Goal: Task Accomplishment & Management: Manage account settings

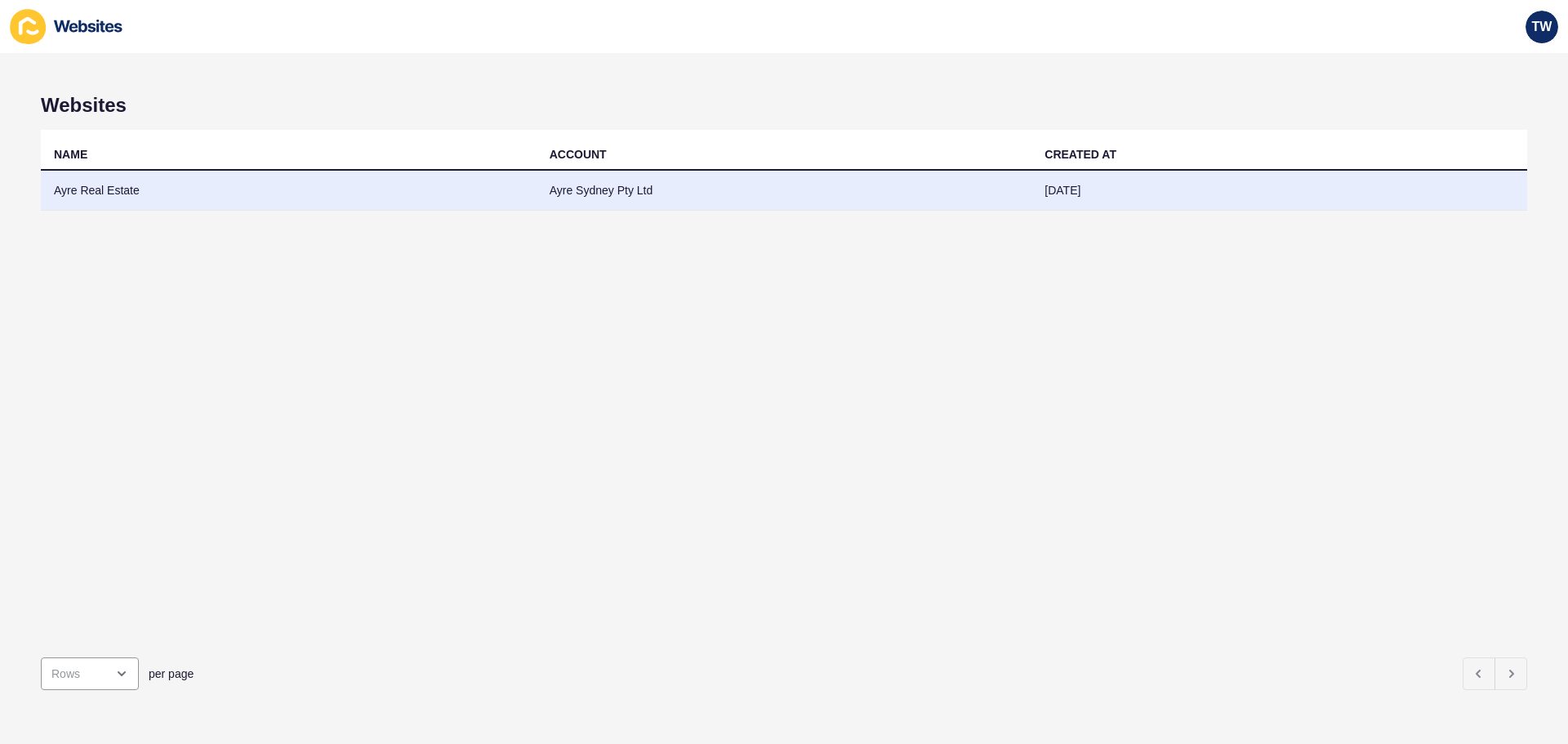
drag, startPoint x: 0, startPoint y: 0, endPoint x: 101, endPoint y: 186, distance: 211.7
click at [101, 186] on td "Ayre Real Estate" at bounding box center [288, 190] width 496 height 40
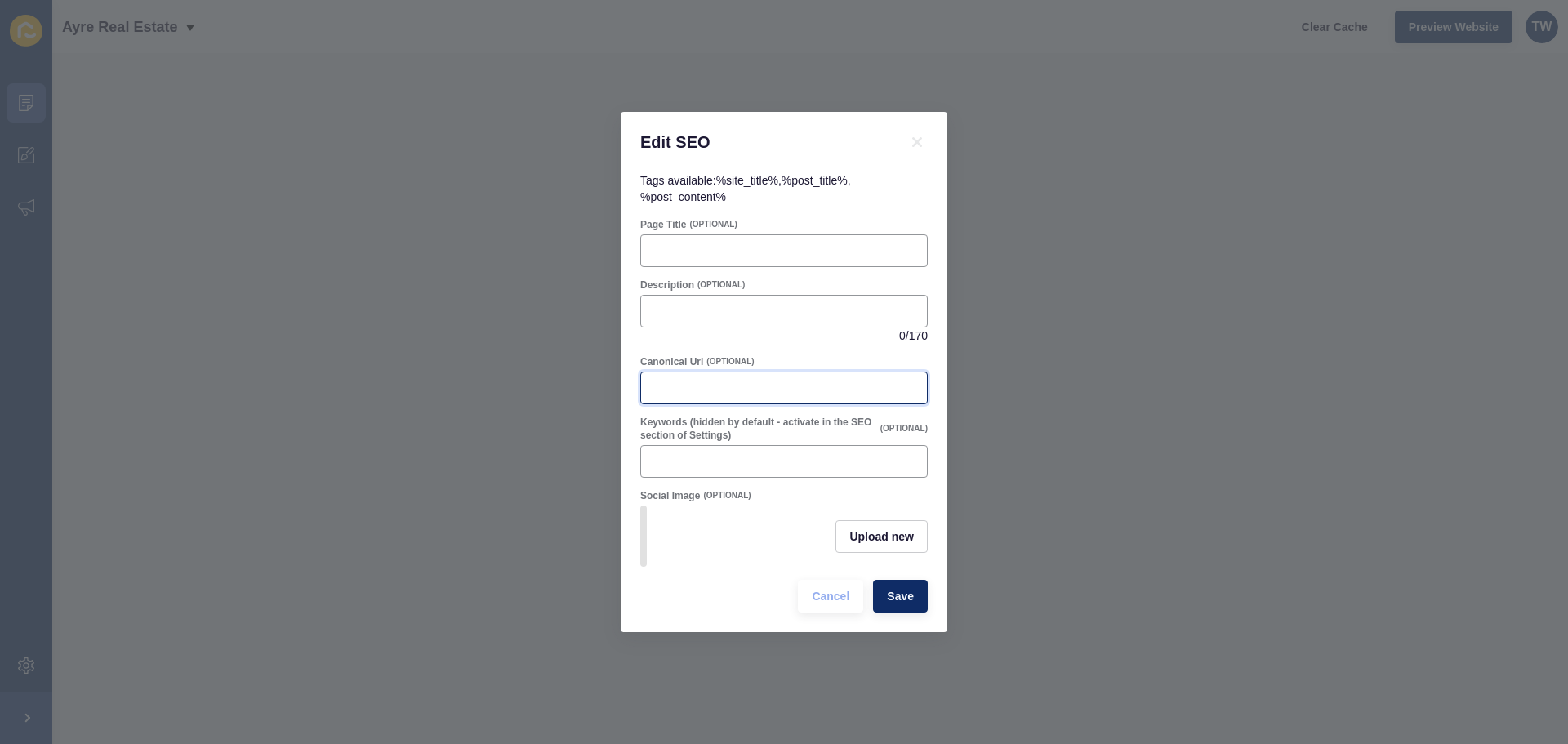
click at [682, 388] on input "Canonical Url" at bounding box center [784, 387] width 266 height 16
paste input "[URL][DOMAIN_NAME]"
type input "[URL][DOMAIN_NAME]"
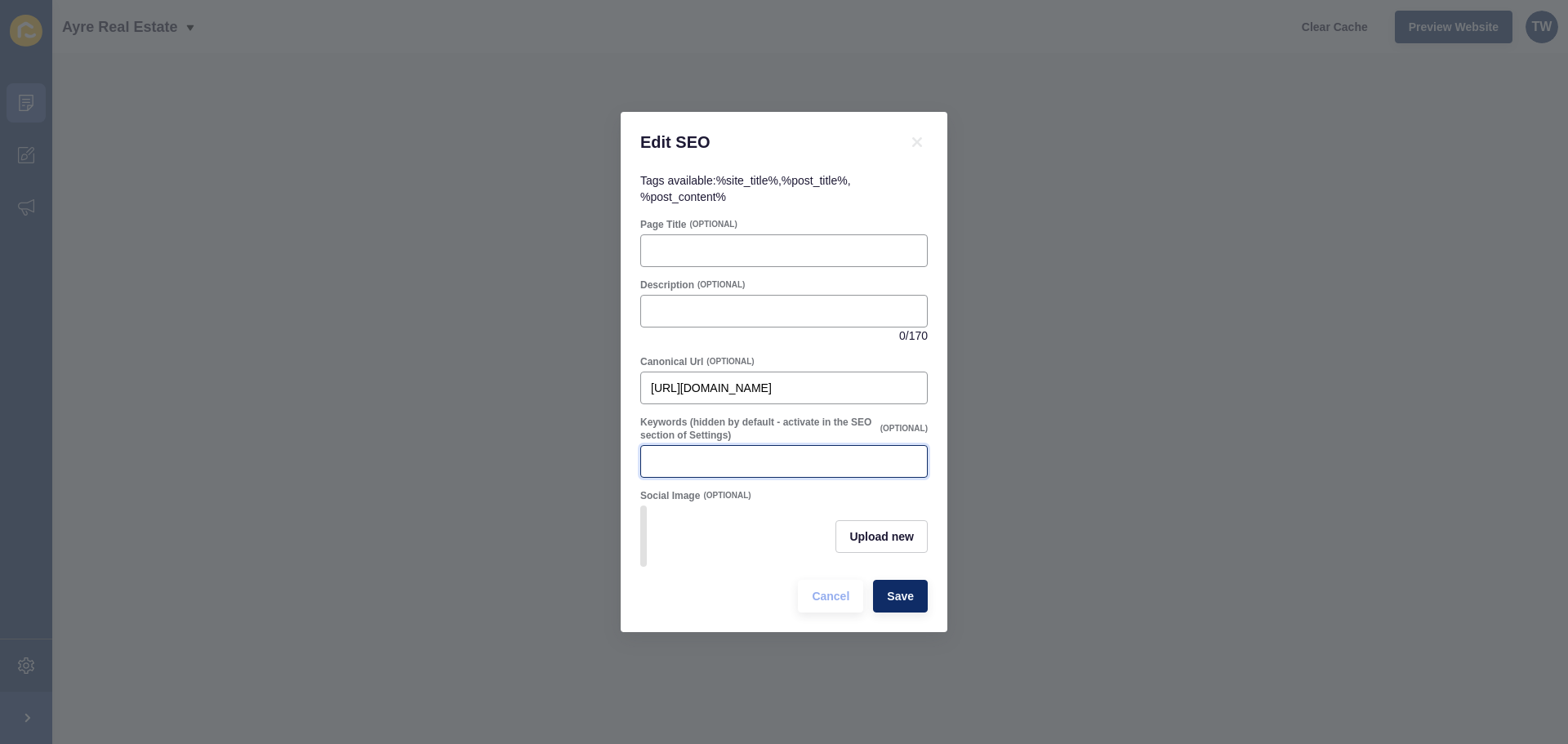
click at [786, 453] on input "Keywords (hidden by default - activate in the SEO section of Settings)" at bounding box center [784, 460] width 266 height 16
click at [699, 234] on div at bounding box center [784, 250] width 287 height 32
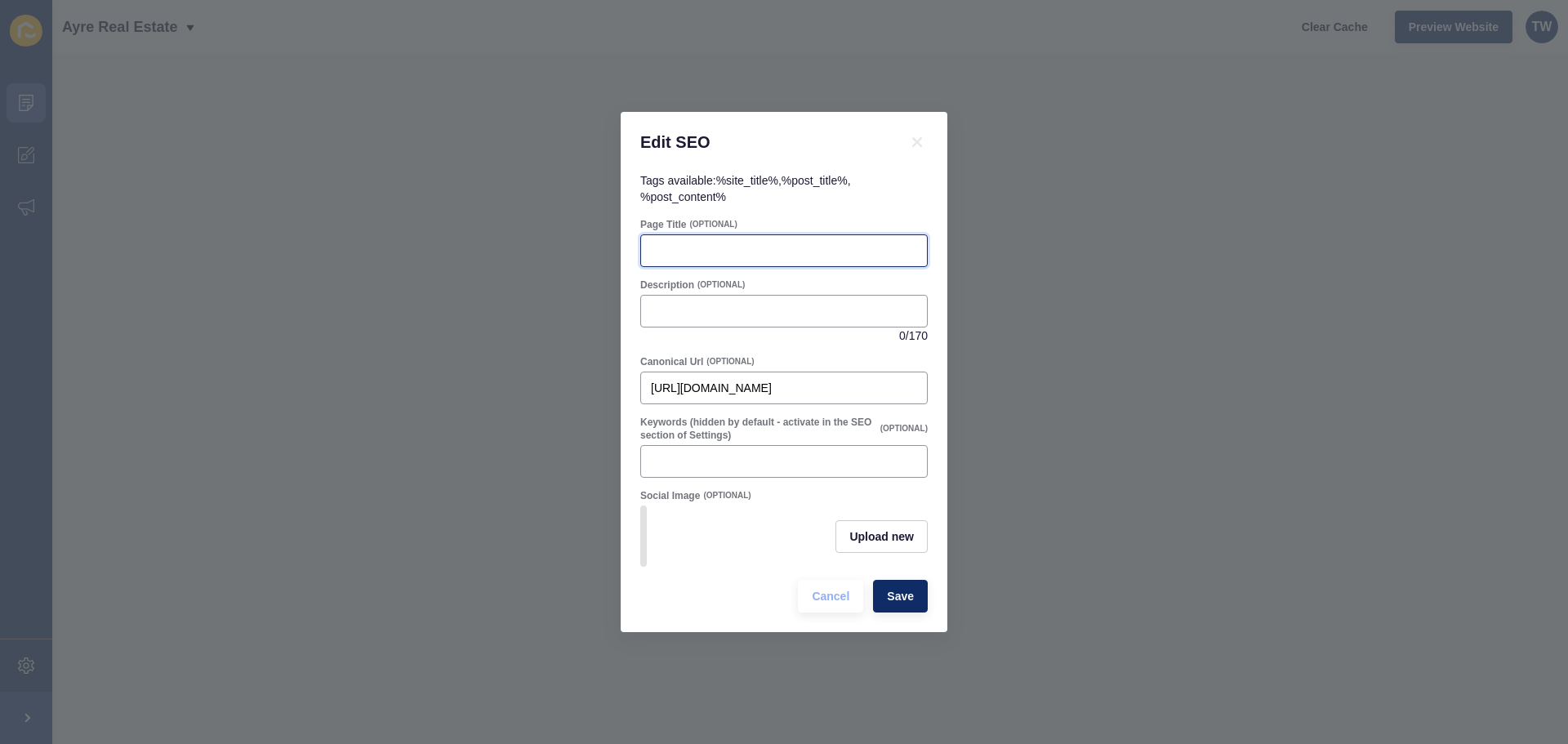
paste input "Surry Hills Real Estate | Lifestyle, Market & Apartments | [GEOGRAPHIC_DATA]"
type input "Surry Hills Real Estate | Lifestyle, Market & Apartments | [GEOGRAPHIC_DATA]"
click at [759, 309] on input "Description" at bounding box center [784, 311] width 266 height 16
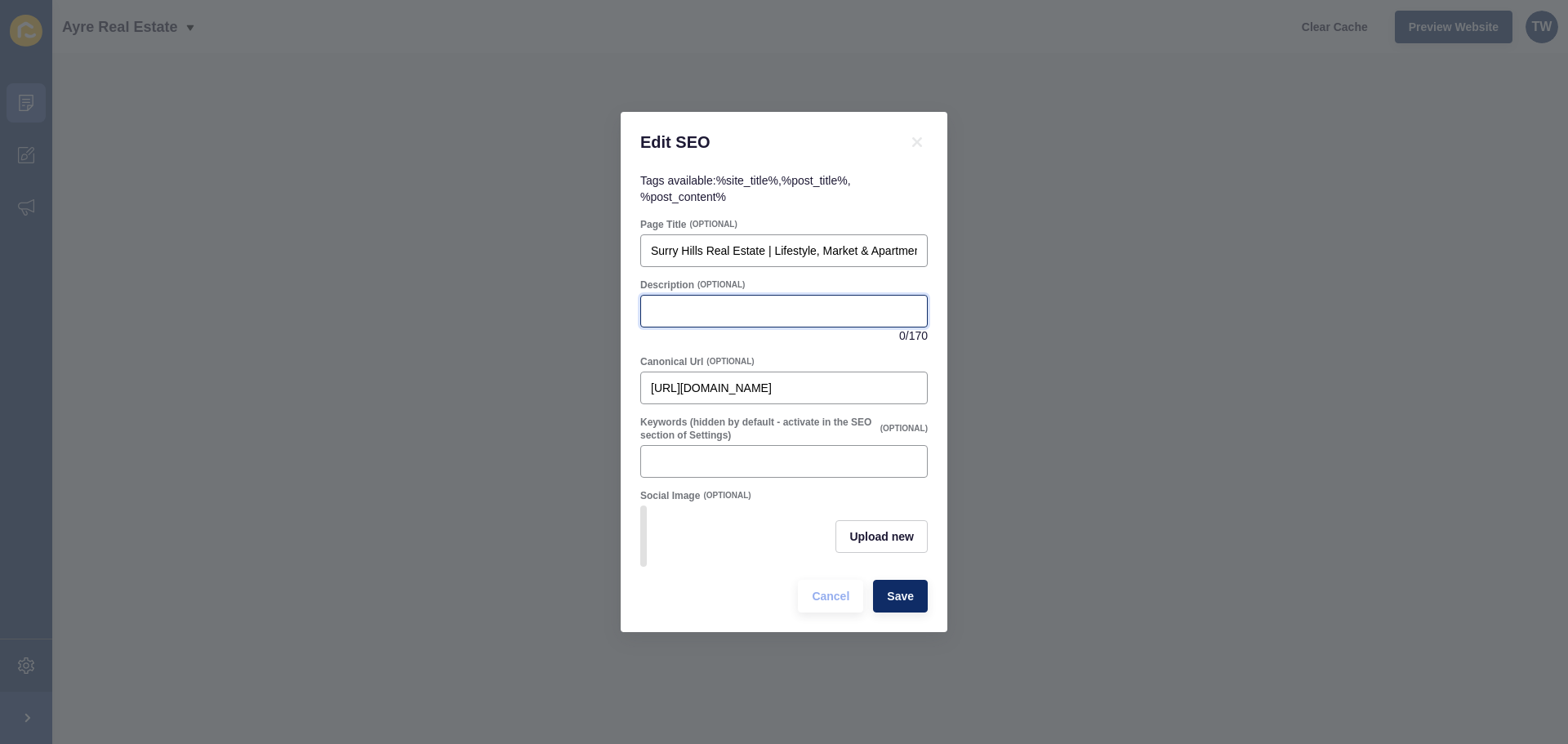
paste input "Discover [GEOGRAPHIC_DATA], [GEOGRAPHIC_DATA]. Explore lifestyle, property mark…"
type input "Discover [GEOGRAPHIC_DATA], [GEOGRAPHIC_DATA]. Explore lifestyle, property mark…"
click at [713, 446] on div at bounding box center [784, 461] width 287 height 32
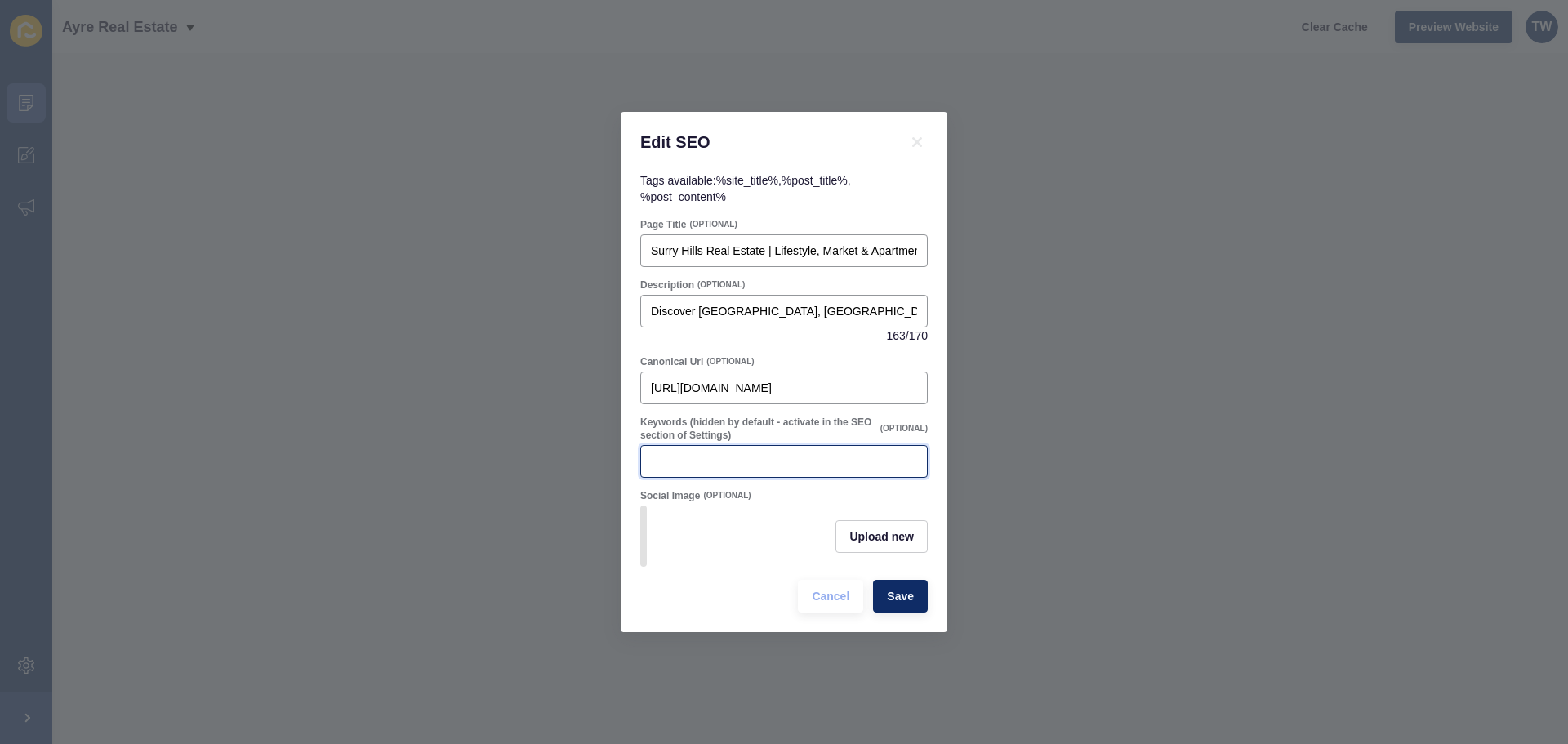
paste input "[GEOGRAPHIC_DATA] apartments for sale [GEOGRAPHIC_DATA] real estate Buy apartme…"
click at [772, 457] on input "[GEOGRAPHIC_DATA] apartments for sale [GEOGRAPHIC_DATA] real estate Buy apartme…" at bounding box center [784, 460] width 266 height 16
type input "[GEOGRAPHIC_DATA] apartments for sale, [GEOGRAPHIC_DATA] estate, Buy apartment …"
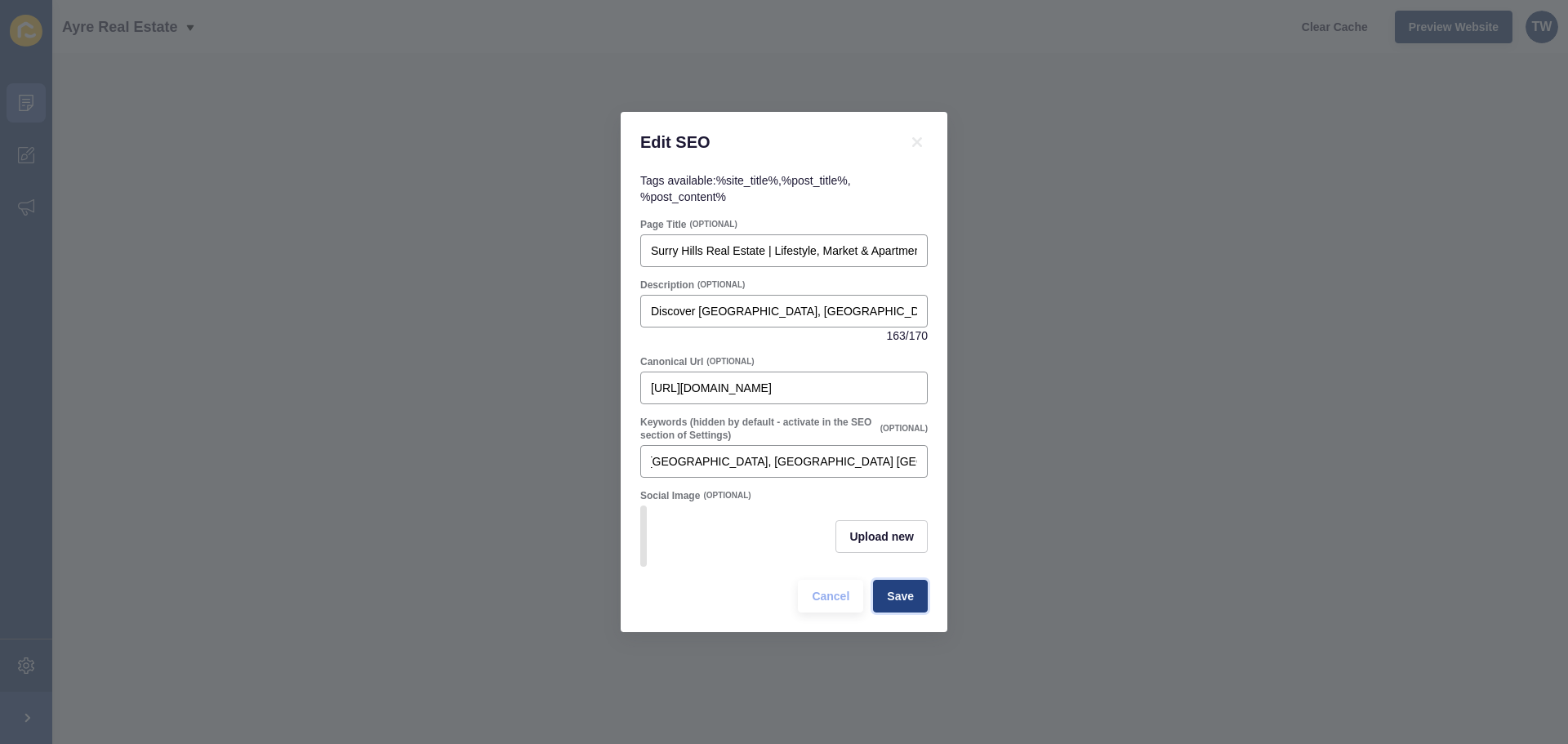
scroll to position [0, 0]
click at [908, 603] on span "Save" at bounding box center [900, 596] width 27 height 16
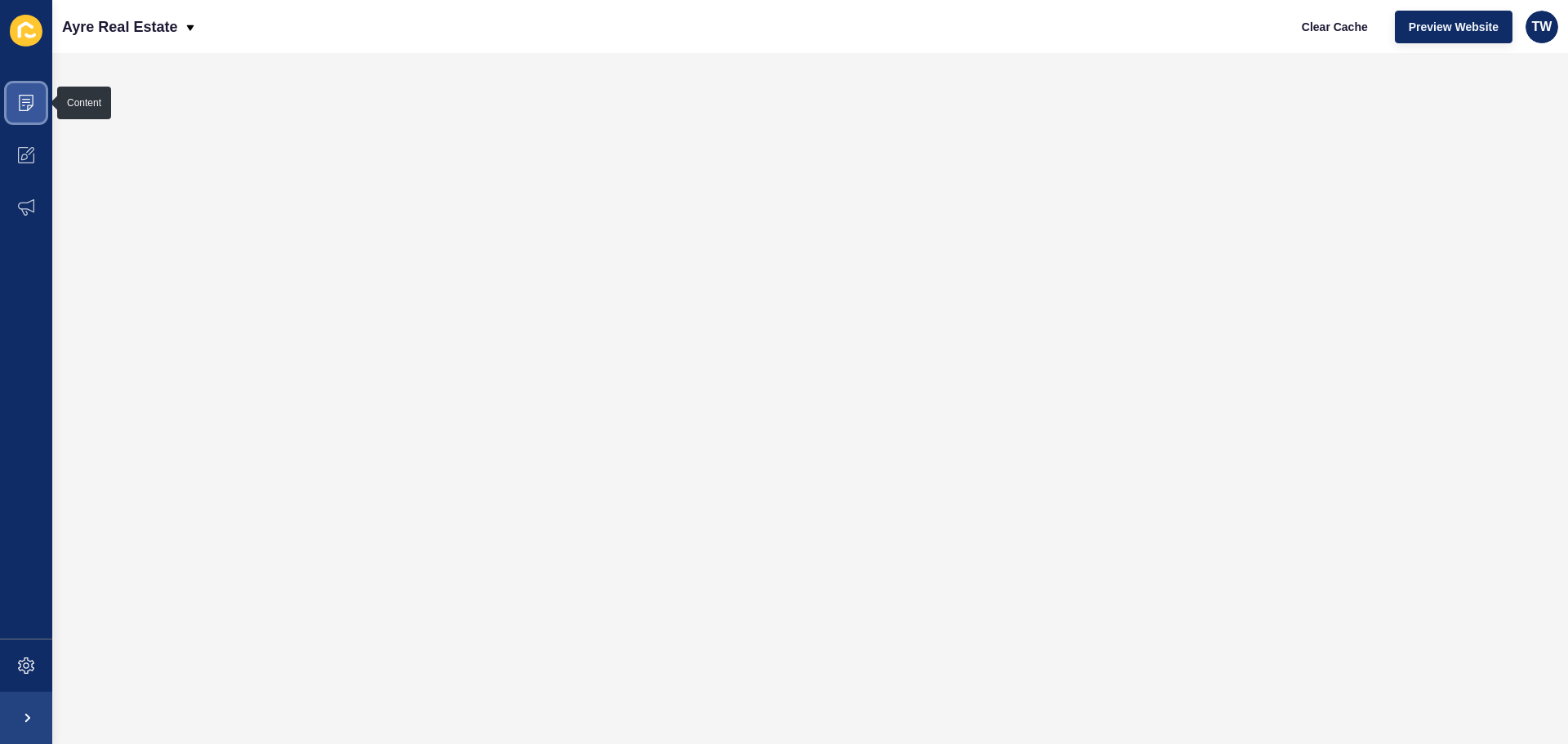
click at [28, 102] on icon at bounding box center [26, 102] width 9 height 1
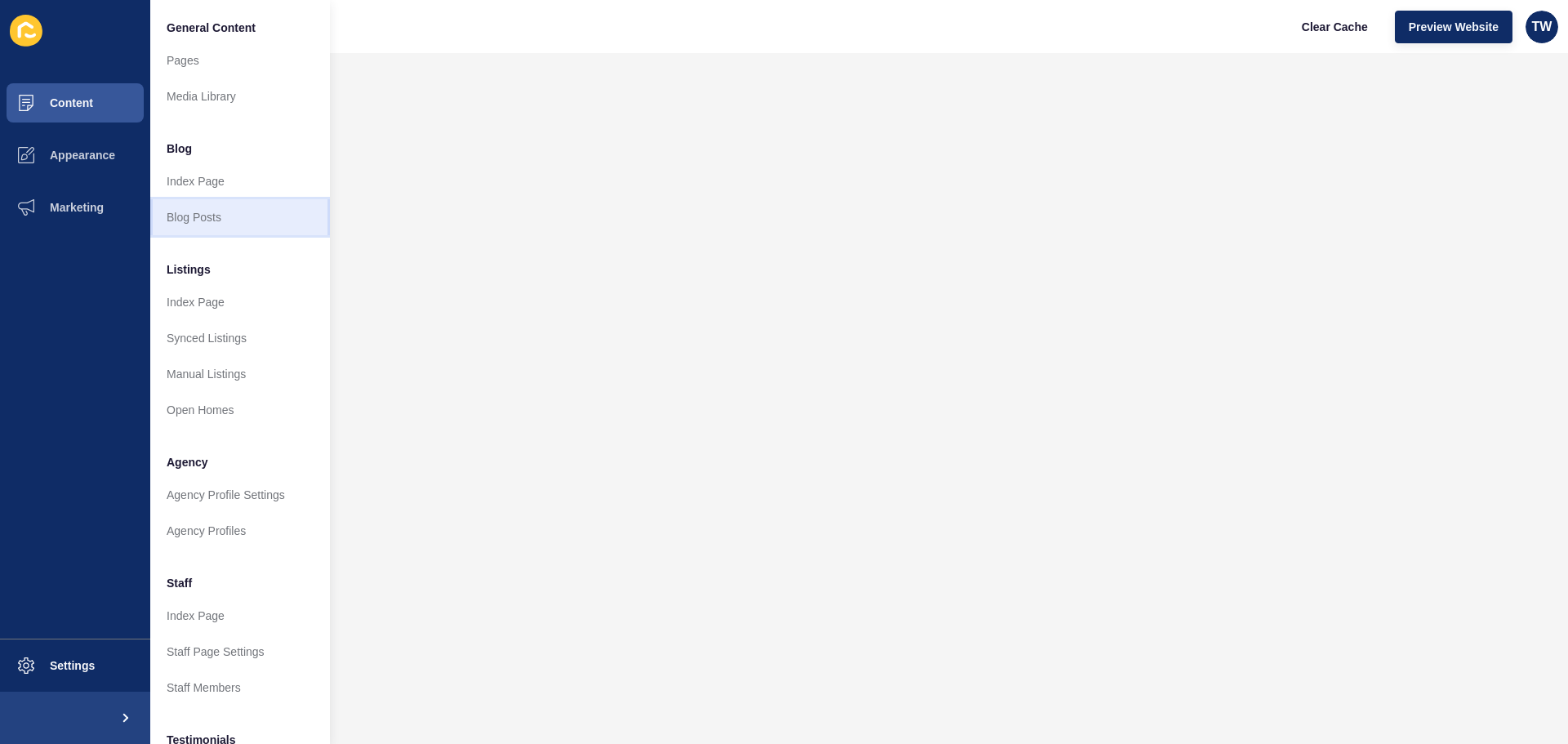
click at [214, 225] on link "Blog Posts" at bounding box center [240, 217] width 180 height 36
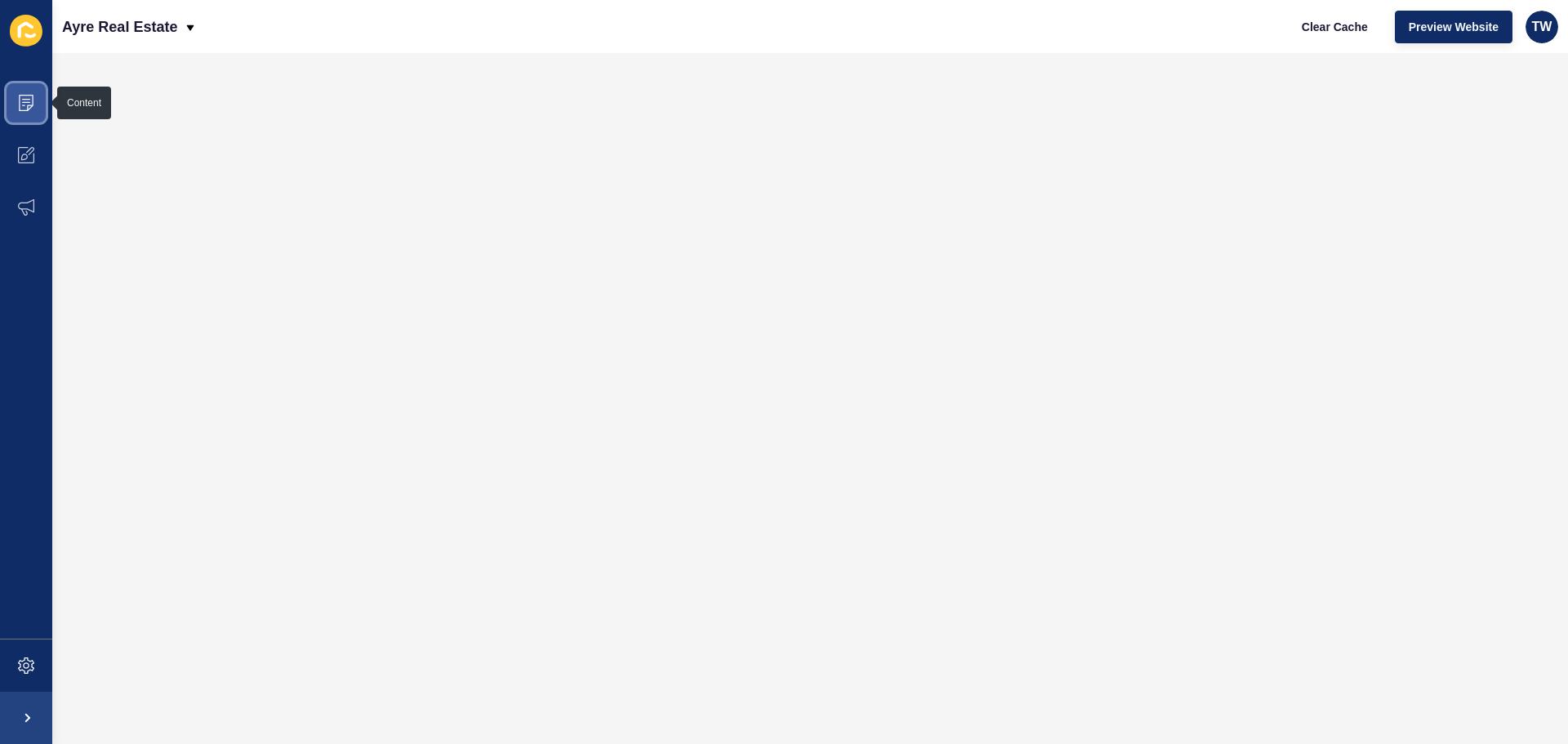
drag, startPoint x: 27, startPoint y: 98, endPoint x: 38, endPoint y: 118, distance: 22.8
click at [27, 100] on icon at bounding box center [26, 103] width 16 height 16
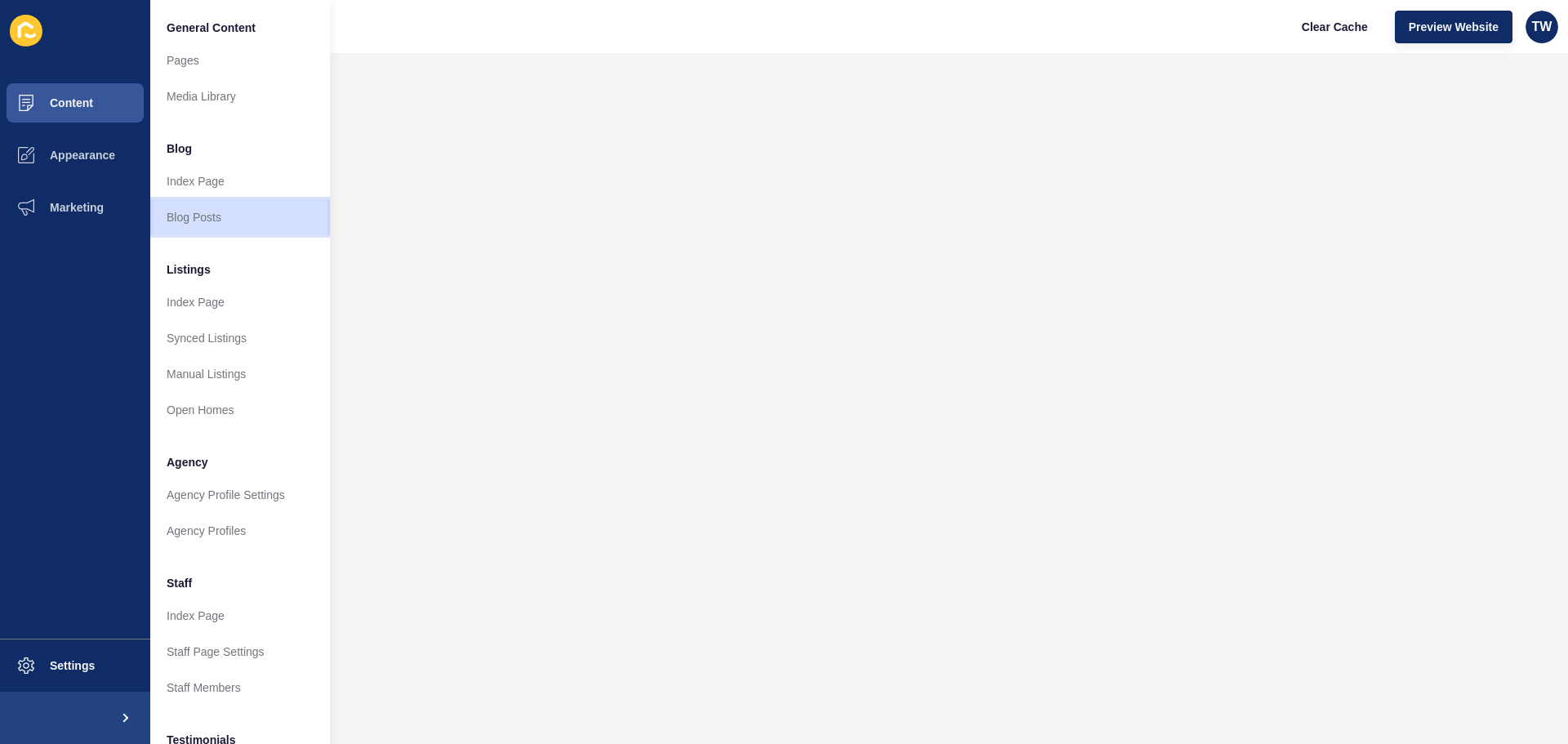
click at [204, 218] on link "Blog Posts" at bounding box center [240, 217] width 180 height 36
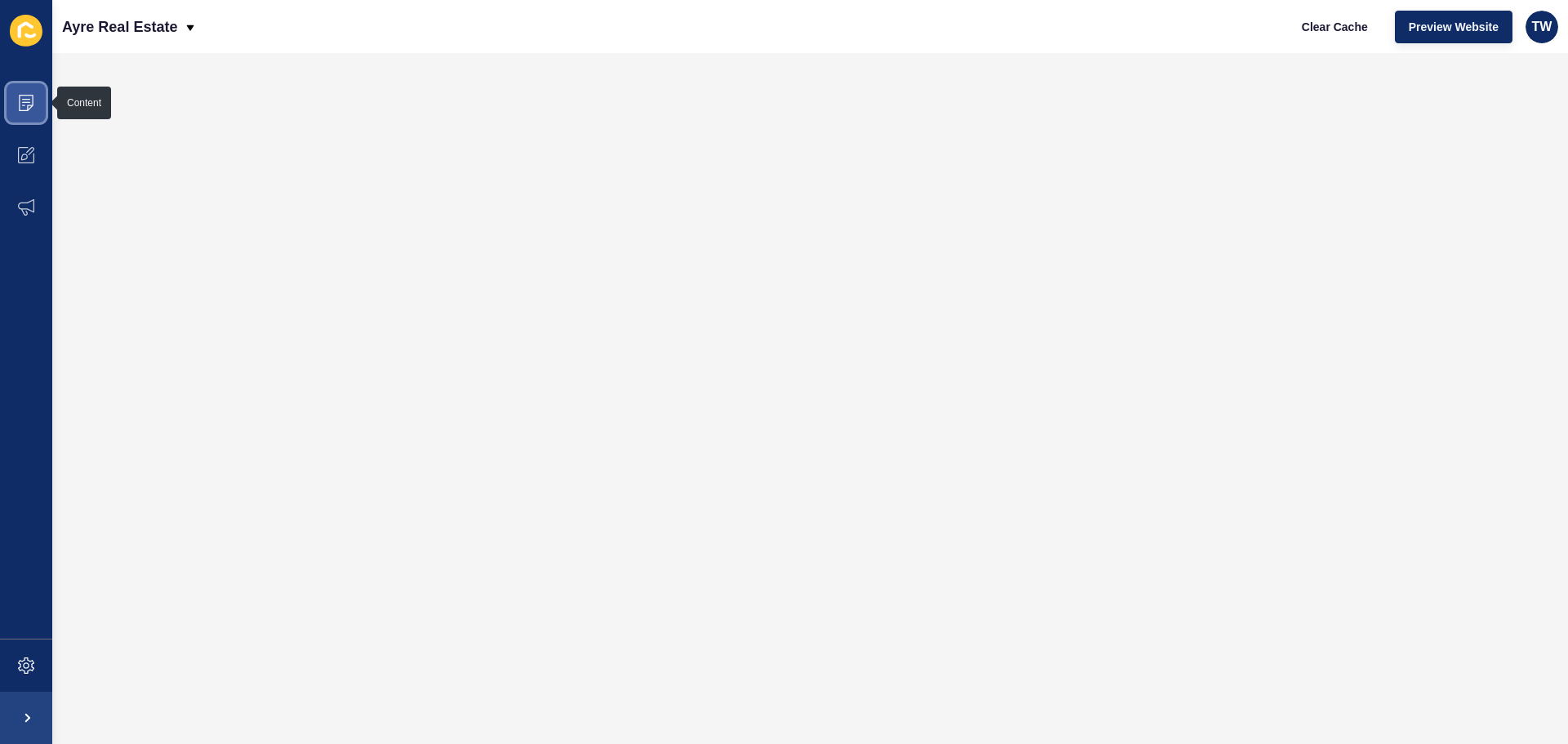
click at [29, 101] on icon at bounding box center [26, 103] width 16 height 16
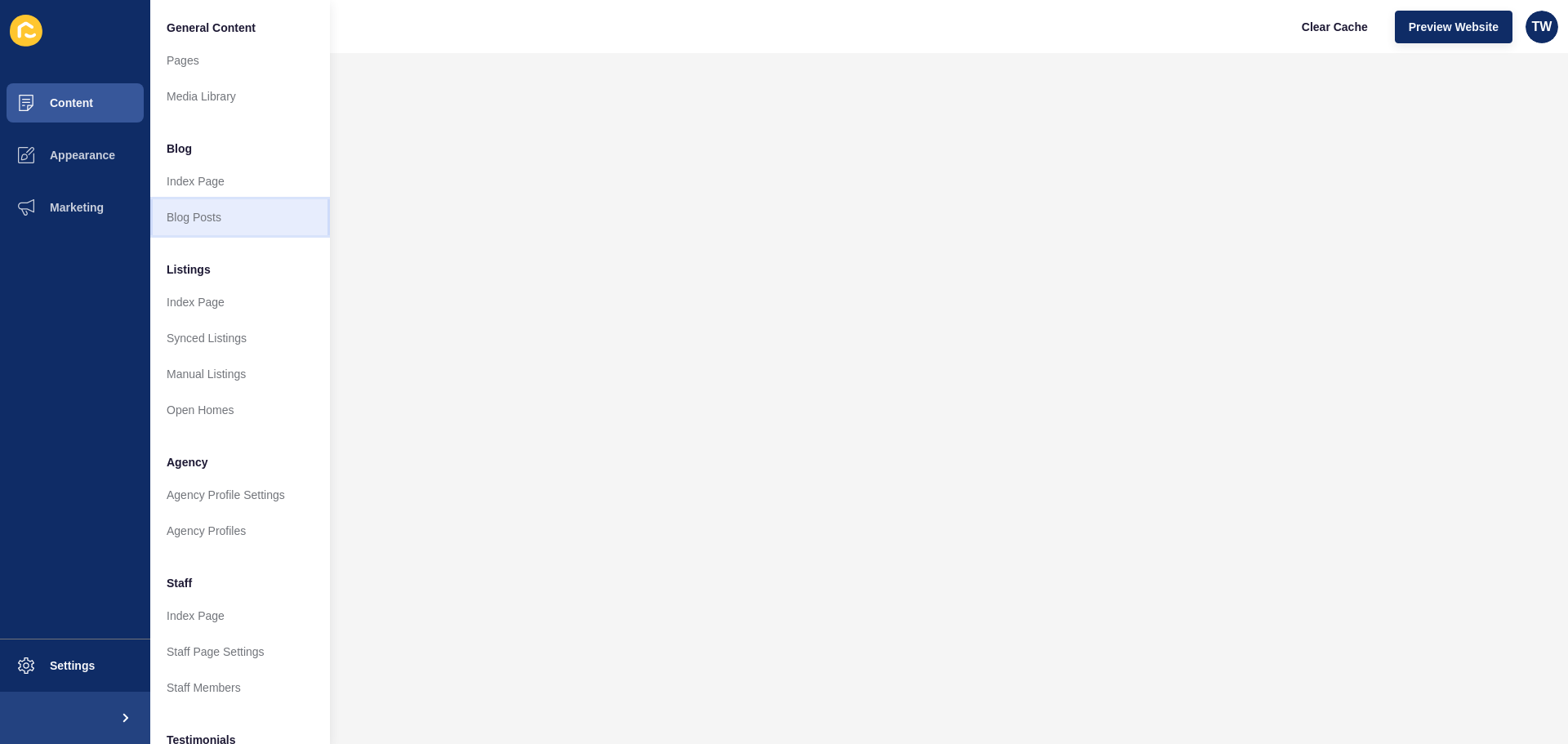
click at [181, 223] on link "Blog Posts" at bounding box center [240, 217] width 180 height 36
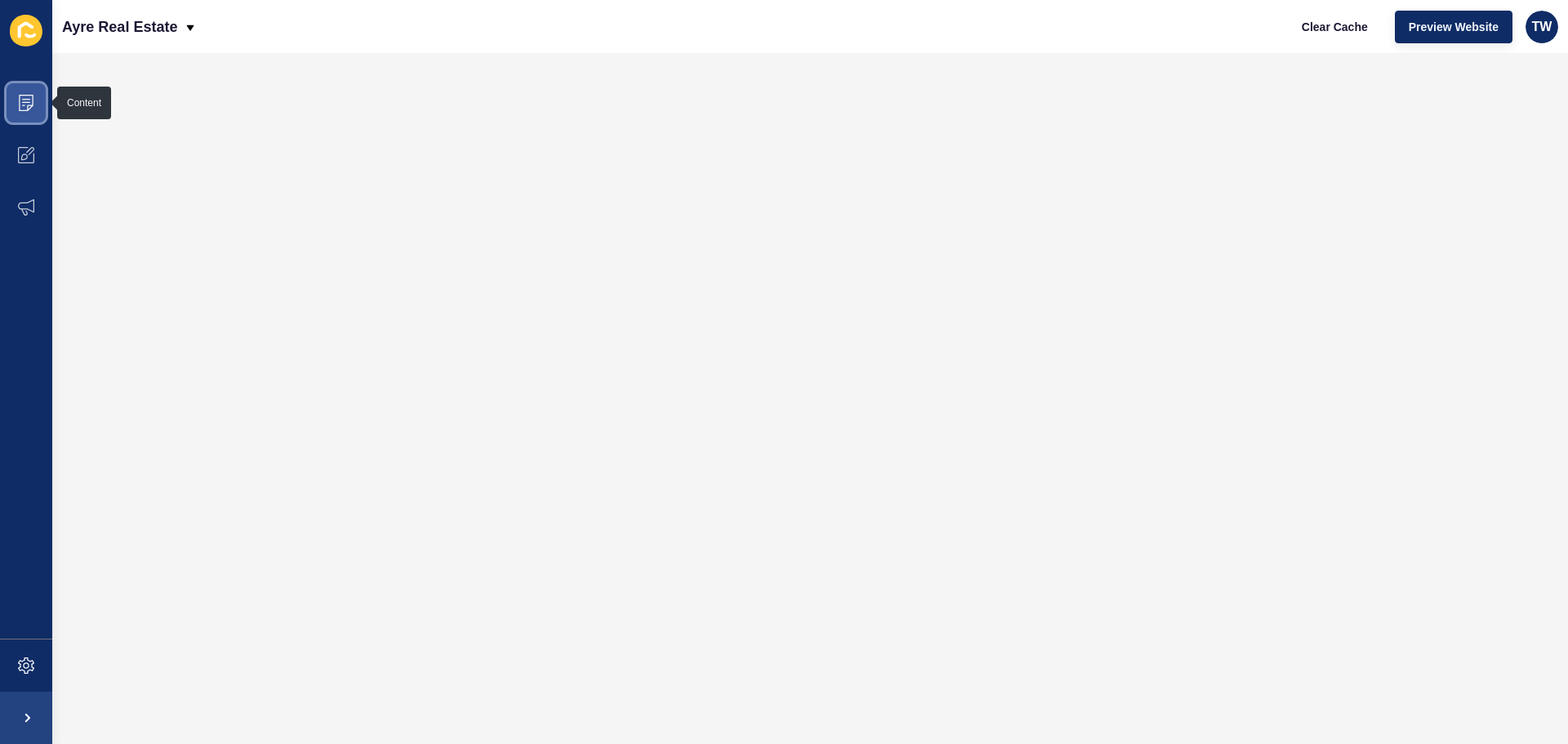
click at [31, 101] on icon at bounding box center [26, 103] width 16 height 16
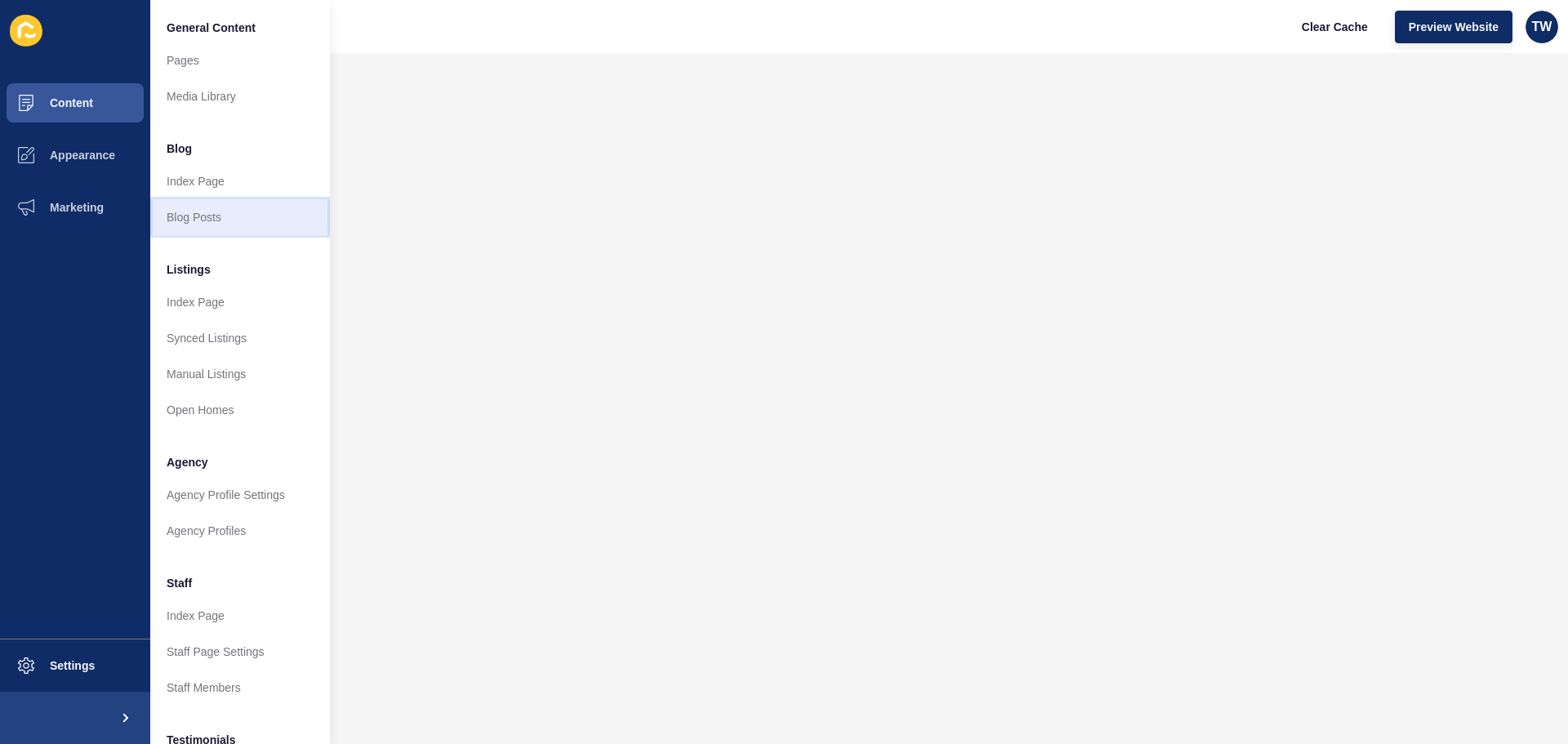
click at [195, 223] on link "Blog Posts" at bounding box center [240, 217] width 180 height 36
